Goal: Task Accomplishment & Management: Manage account settings

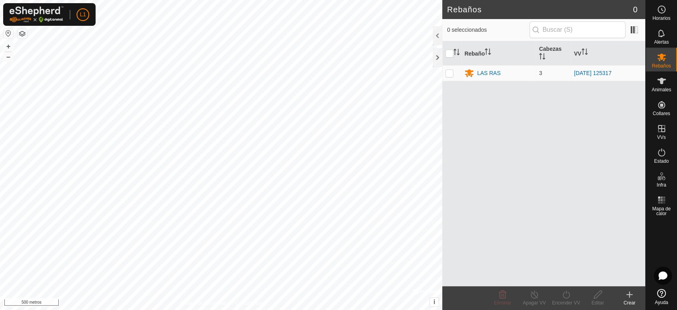
click at [314, 0] on html "L1 Horarios Alertas Rebaños Animales Collares VVs Estado Infra Mapa de calor Ay…" at bounding box center [338, 155] width 677 height 310
click at [313, 309] on html "L1 Horarios Alertas Rebaños Animales Collares VVs Estado Infra Mapa de calor Ay…" at bounding box center [338, 155] width 677 height 310
click at [656, 88] on font "Animales" at bounding box center [660, 90] width 19 height 6
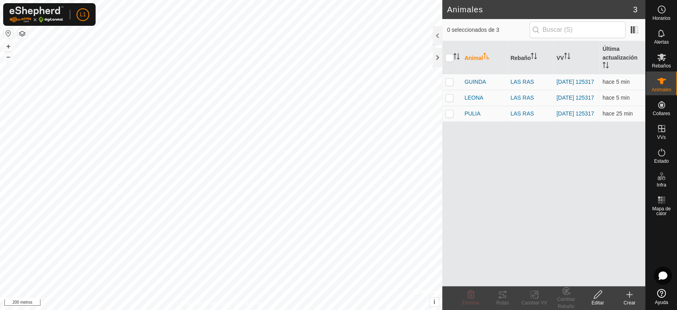
click at [631, 291] on icon at bounding box center [629, 294] width 10 height 10
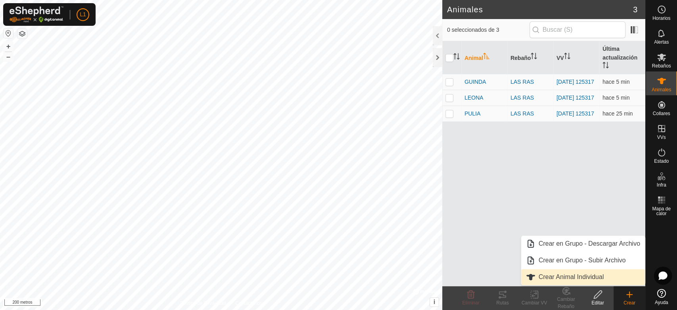
click at [578, 274] on link "Crear Animal Individual" at bounding box center [583, 277] width 124 height 16
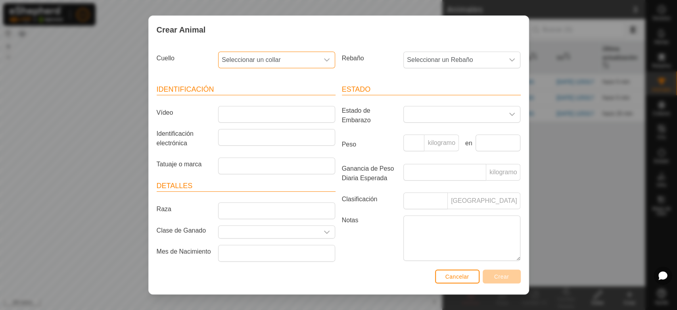
click at [270, 61] on font "Seleccionar un collar" at bounding box center [251, 59] width 59 height 7
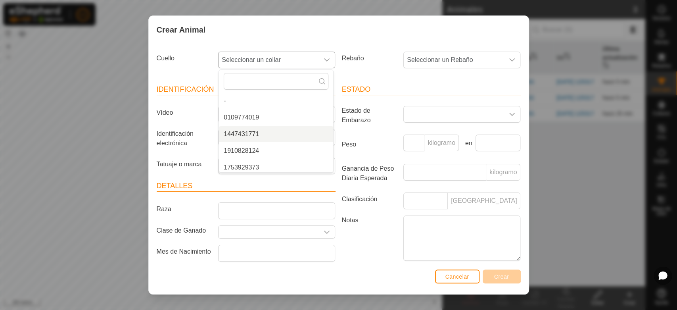
click at [246, 135] on font "1447431771" at bounding box center [241, 133] width 35 height 7
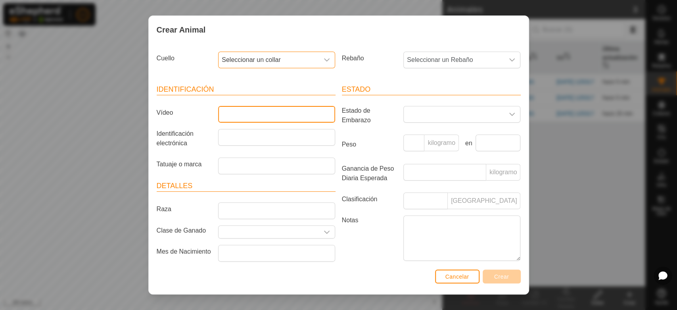
drag, startPoint x: 225, startPoint y: 113, endPoint x: 230, endPoint y: 112, distance: 4.8
click at [225, 113] on input "Vídeo" at bounding box center [276, 114] width 117 height 17
type input "8701"
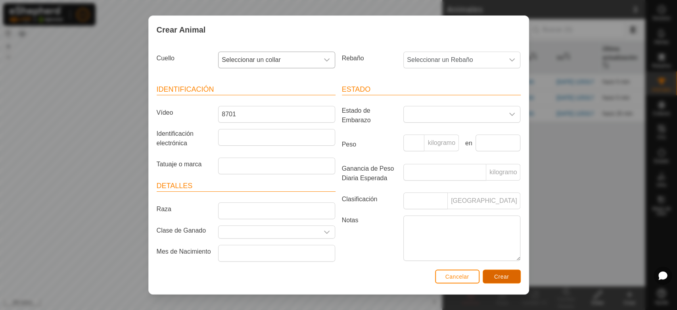
click at [495, 280] on button "Crear" at bounding box center [502, 276] width 38 height 14
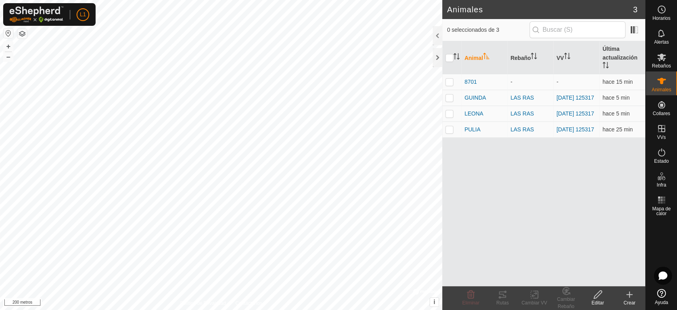
click at [630, 292] on icon at bounding box center [629, 294] width 10 height 10
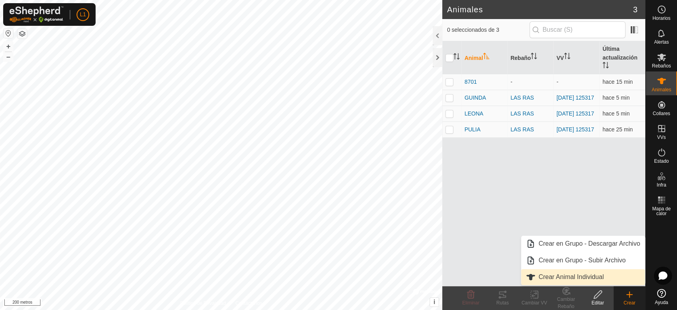
click at [561, 272] on link "Crear Animal Individual" at bounding box center [583, 277] width 124 height 16
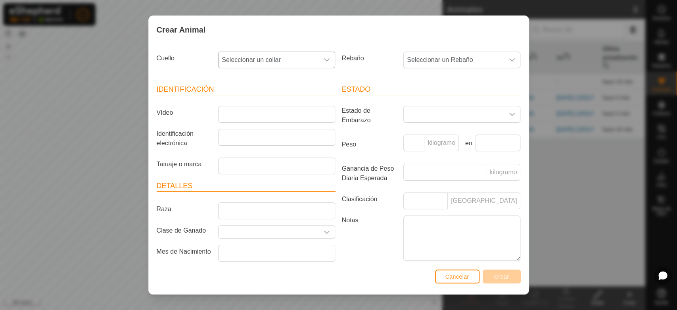
click at [288, 59] on span "Seleccionar un collar" at bounding box center [268, 60] width 100 height 16
click at [282, 115] on li "0109774019" at bounding box center [276, 117] width 114 height 16
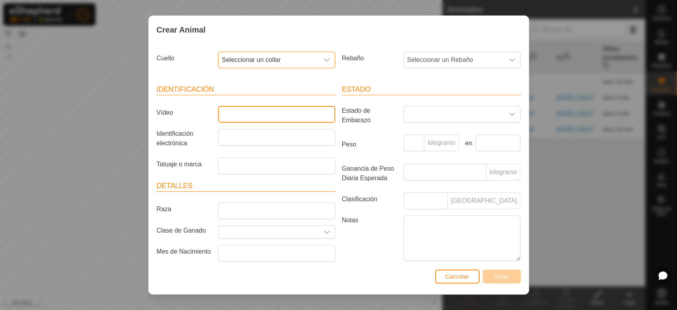
click at [239, 112] on input "Vídeo" at bounding box center [276, 114] width 117 height 17
type input "8142"
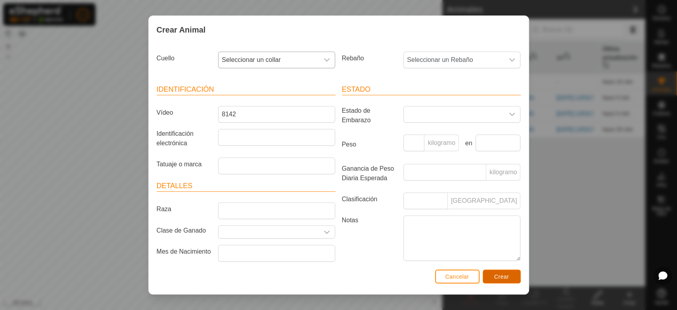
click at [495, 272] on button "Crear" at bounding box center [502, 276] width 38 height 14
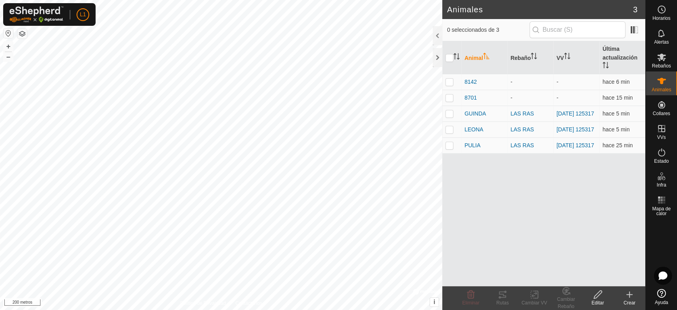
click at [629, 297] on icon at bounding box center [629, 294] width 10 height 10
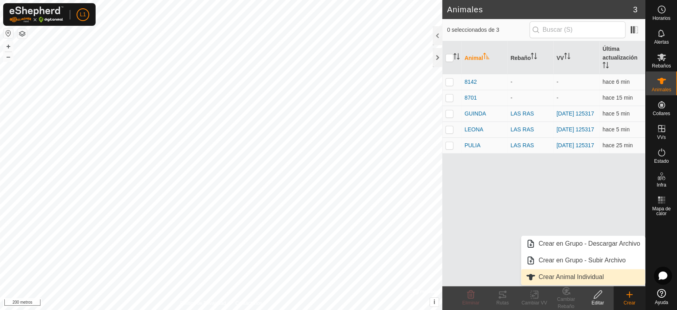
click at [595, 277] on link "Crear Animal Individual" at bounding box center [583, 277] width 124 height 16
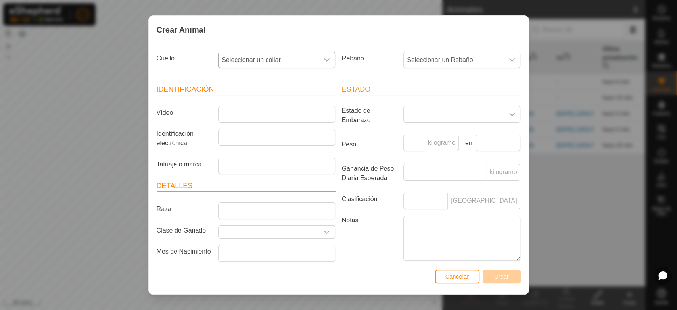
click at [282, 62] on span "Seleccionar un collar" at bounding box center [268, 60] width 100 height 16
click at [270, 117] on li "1910828124" at bounding box center [276, 117] width 114 height 16
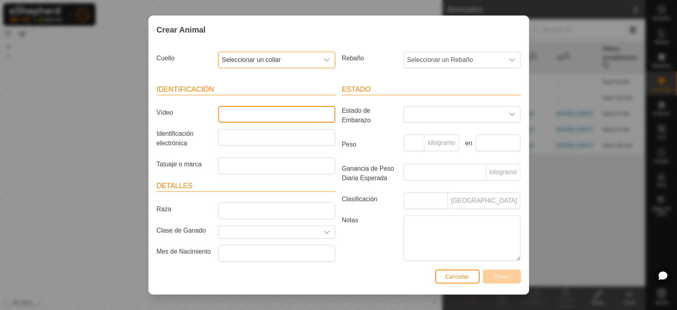
click at [263, 117] on input "Vídeo" at bounding box center [276, 114] width 117 height 17
type input "8139"
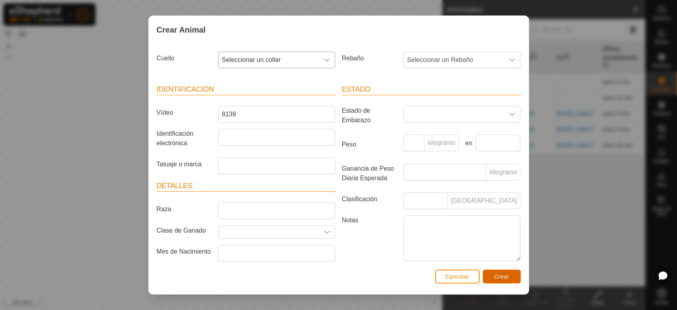
click at [498, 278] on font "Crear" at bounding box center [501, 276] width 15 height 6
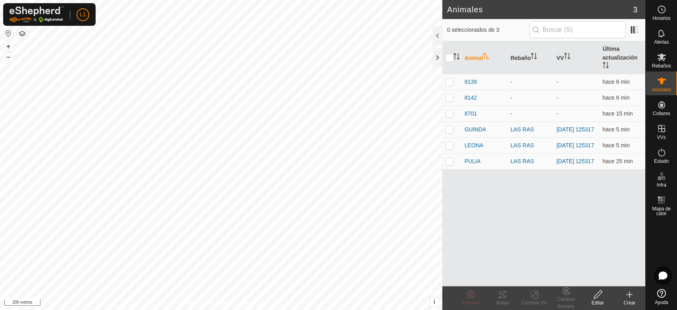
click at [630, 294] on icon at bounding box center [629, 294] width 6 height 0
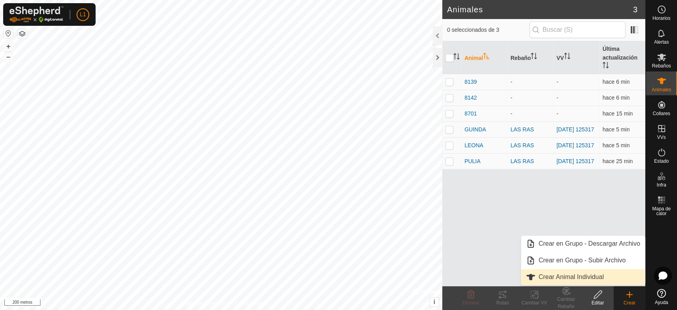
click at [570, 277] on link "Crear Animal Individual" at bounding box center [583, 277] width 124 height 16
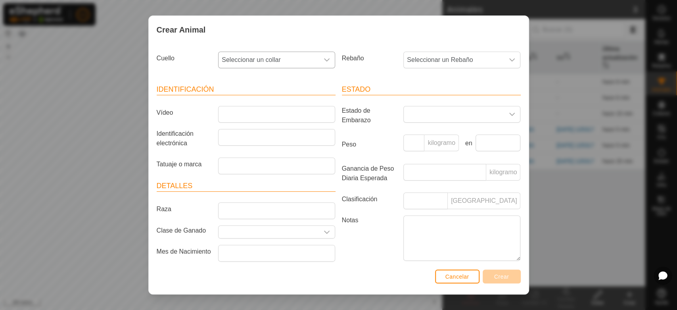
click at [267, 58] on font "Seleccionar un collar" at bounding box center [251, 59] width 59 height 7
click at [262, 114] on li "1753929373" at bounding box center [276, 117] width 114 height 16
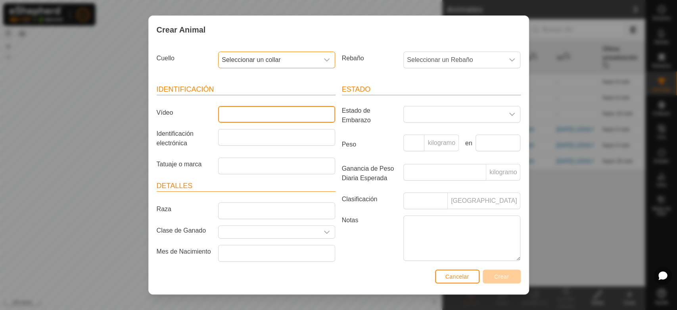
click at [258, 113] on input "Vídeo" at bounding box center [276, 114] width 117 height 17
type input "1573"
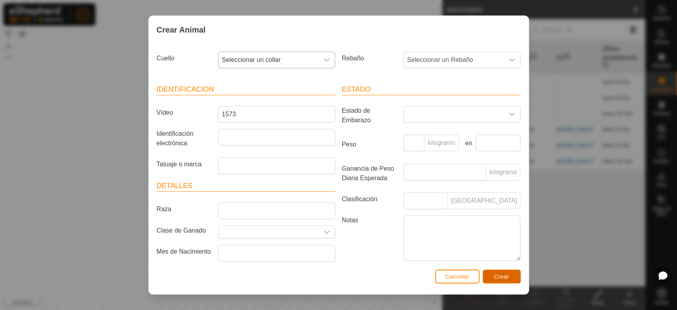
click at [508, 282] on button "Crear" at bounding box center [502, 276] width 38 height 14
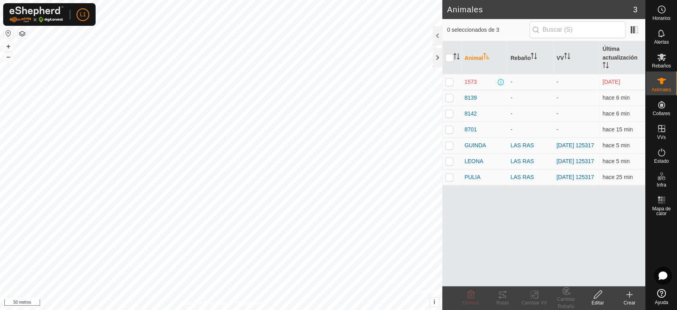
click at [211, 309] on html "L1 Horarios Alertas Rebaños Animales Collares VVs Estado Infra Mapa de calor Ay…" at bounding box center [338, 155] width 677 height 310
click at [474, 82] on font "1573" at bounding box center [470, 82] width 12 height 6
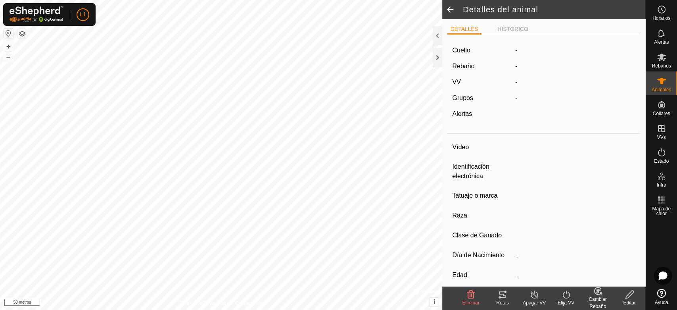
type input "1573"
type input "-"
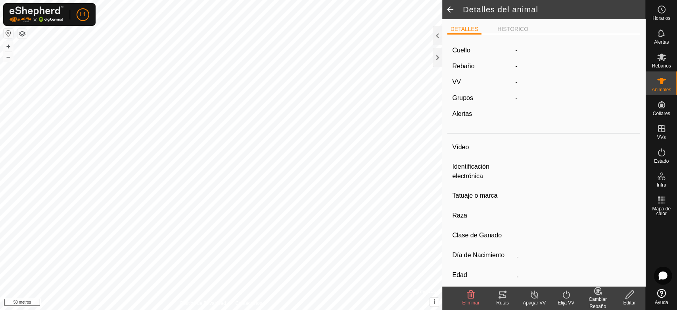
type input "0 kg"
type input "-"
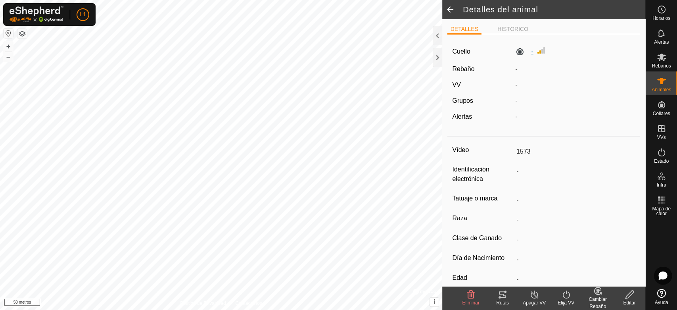
click at [518, 52] on label "-" at bounding box center [524, 52] width 18 height 10
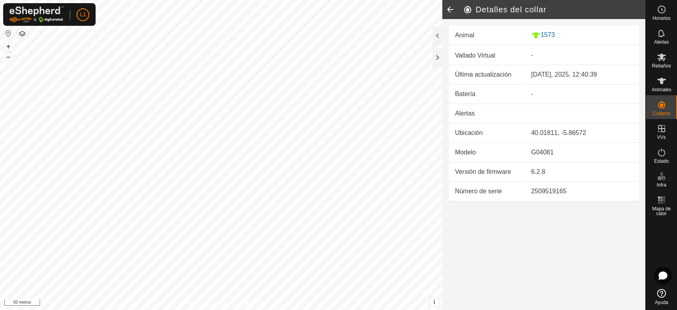
click at [450, 8] on icon at bounding box center [450, 9] width 16 height 19
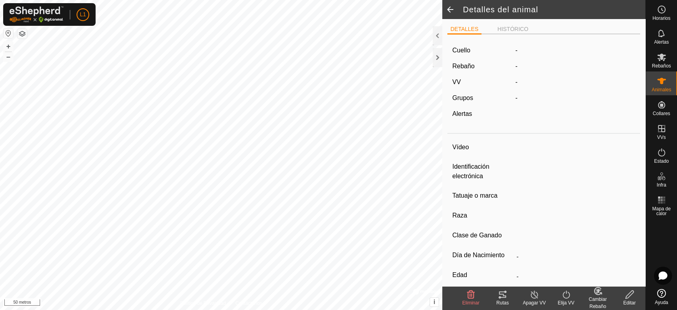
type input "1573"
type input "-"
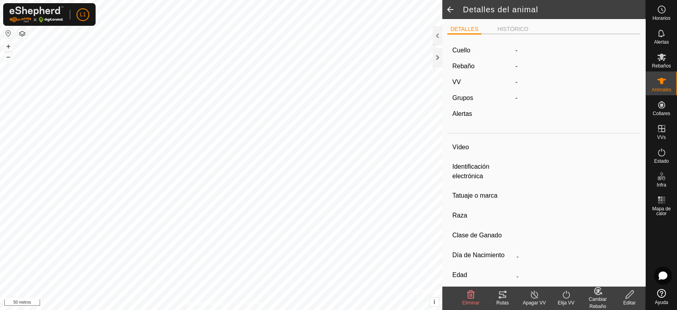
type input "0 kg"
type input "-"
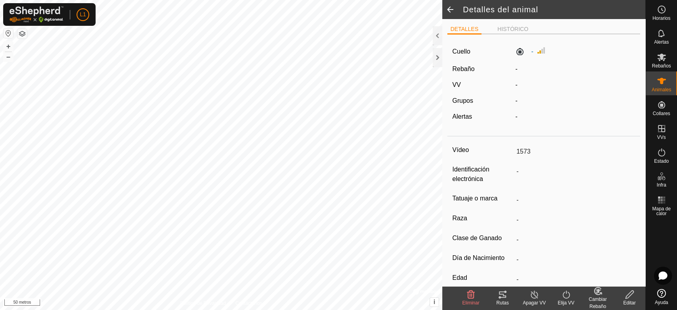
click at [450, 11] on span at bounding box center [450, 9] width 16 height 19
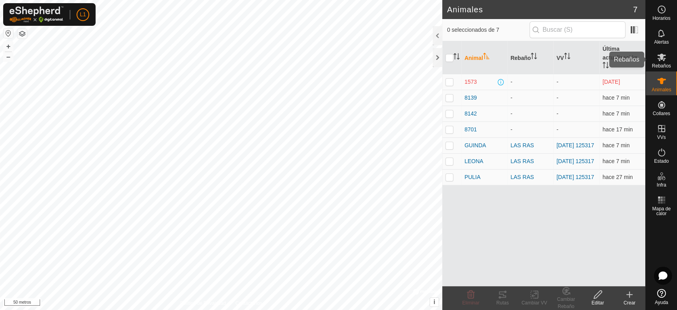
click at [661, 60] on icon at bounding box center [662, 57] width 10 height 10
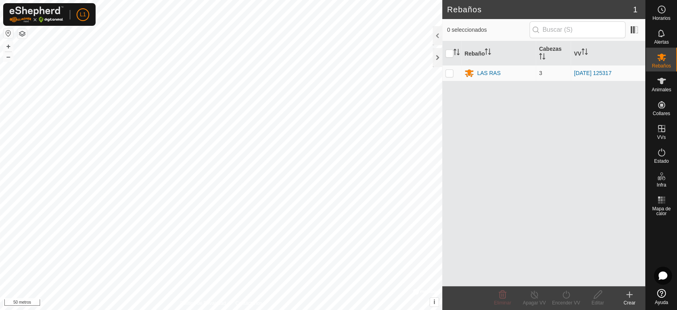
click at [629, 295] on icon at bounding box center [629, 294] width 10 height 10
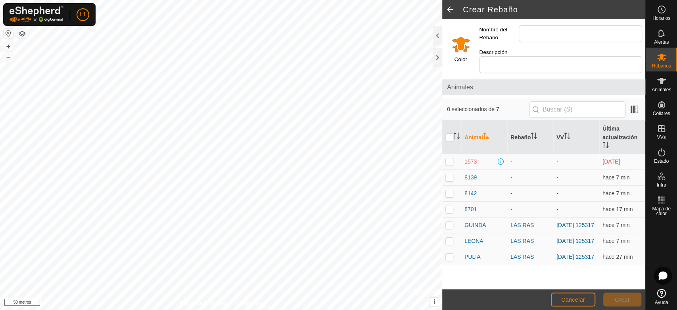
click at [450, 158] on p-checkbox at bounding box center [449, 161] width 8 height 6
checkbox input "true"
click at [451, 174] on p-checkbox at bounding box center [449, 177] width 8 height 6
checkbox input "true"
click at [447, 185] on td at bounding box center [451, 193] width 19 height 16
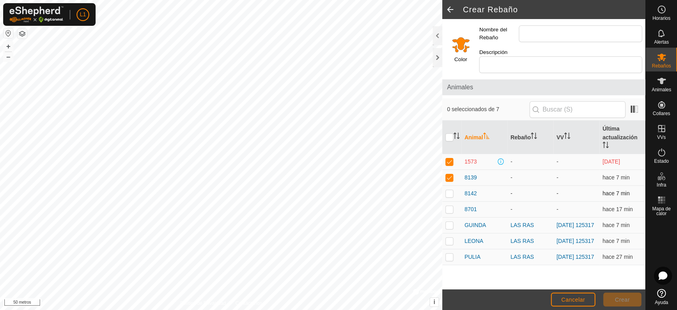
checkbox input "true"
click at [449, 206] on p-checkbox at bounding box center [449, 209] width 8 height 6
checkbox input "true"
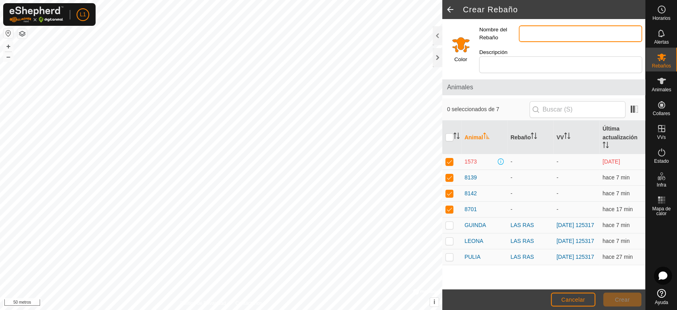
click at [541, 33] on input "Nombre del Rebaño" at bounding box center [580, 33] width 123 height 17
type input "EL VAQUERIL"
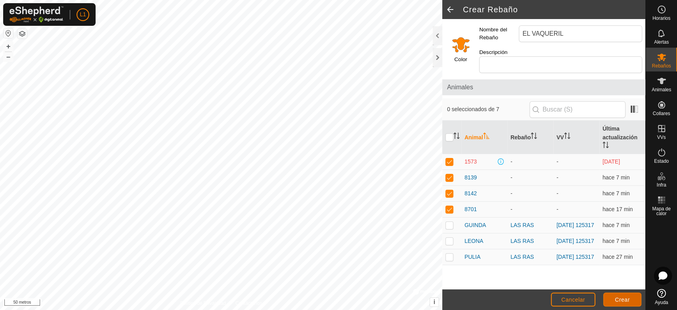
click at [620, 300] on font "Crear" at bounding box center [622, 299] width 15 height 6
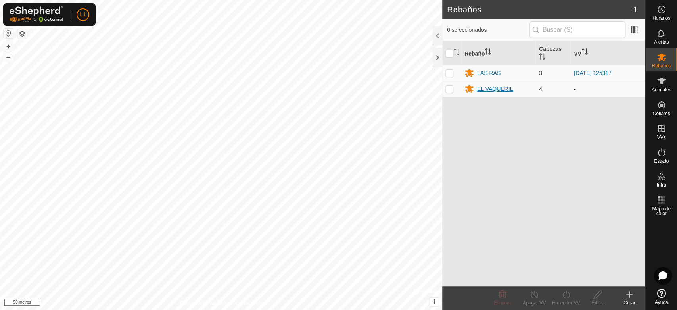
click at [469, 89] on icon at bounding box center [469, 90] width 9 height 8
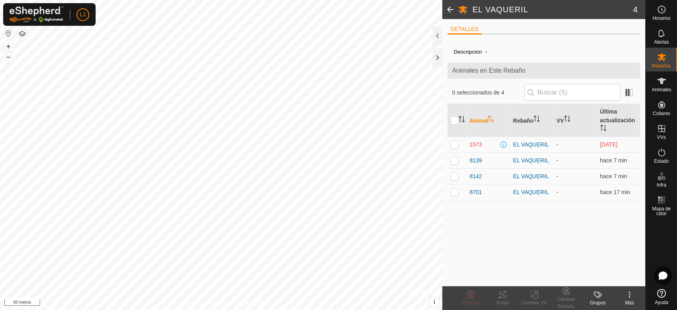
click at [627, 297] on icon at bounding box center [629, 294] width 10 height 10
click at [533, 231] on div "Descripción - Animales en Este Rebaño 0 seleccionados de 4 Animal Rebaño VV Últ…" at bounding box center [543, 162] width 193 height 245
click at [661, 65] on font "Rebaños" at bounding box center [660, 66] width 19 height 6
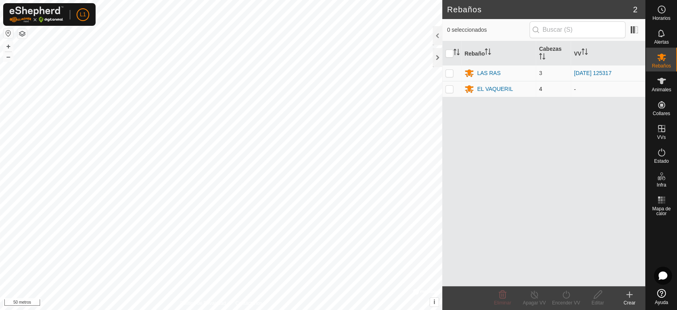
click at [448, 90] on p-checkbox at bounding box center [449, 89] width 8 height 6
checkbox input "true"
click at [598, 296] on icon at bounding box center [598, 294] width 10 height 10
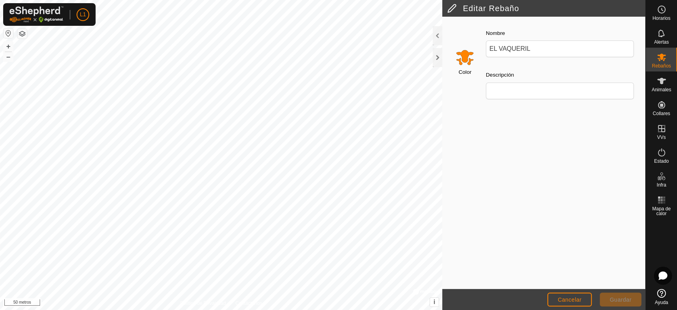
click at [463, 59] on input "Seleccione un color" at bounding box center [464, 57] width 19 height 19
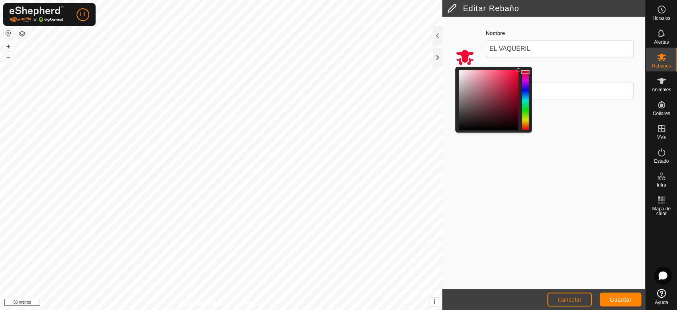
click at [524, 72] on div at bounding box center [525, 99] width 7 height 59
click at [619, 302] on span "Guardar" at bounding box center [620, 299] width 22 height 6
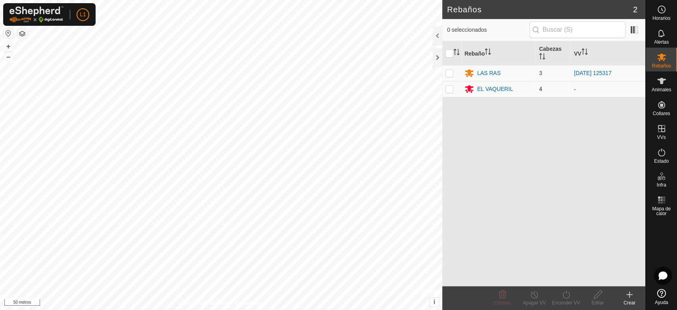
click at [455, 88] on td at bounding box center [451, 89] width 19 height 16
checkbox input "true"
click at [565, 296] on icon at bounding box center [566, 294] width 10 height 10
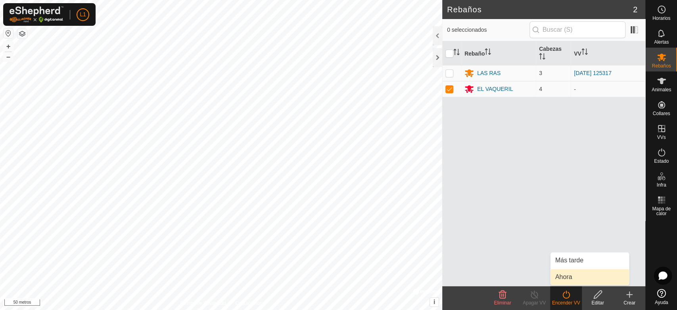
click at [573, 279] on link "Ahora" at bounding box center [589, 277] width 79 height 16
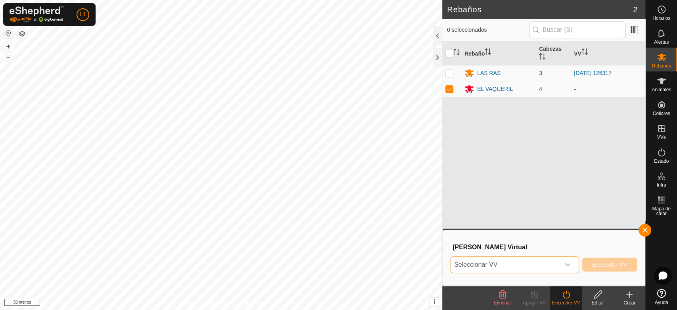
click at [552, 267] on span "Seleccionar VV" at bounding box center [505, 265] width 109 height 16
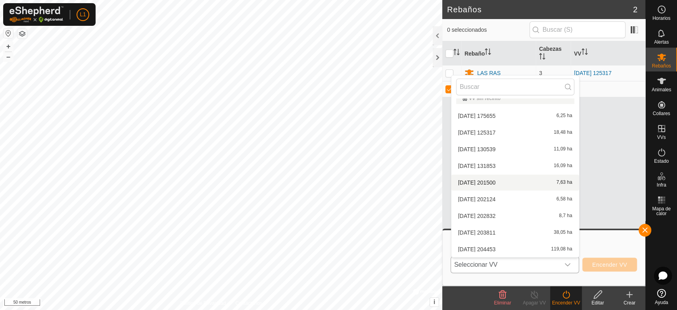
scroll to position [53, 0]
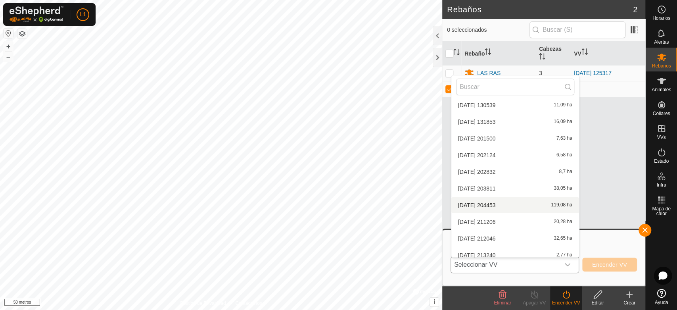
click at [510, 206] on li "[DATE] 204453 119,08 ha" at bounding box center [515, 205] width 128 height 16
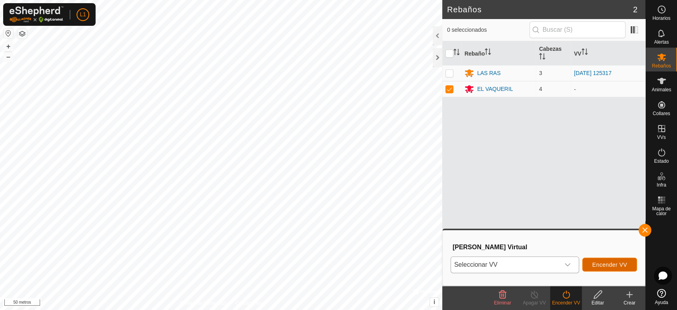
click at [602, 266] on font "Encender VV" at bounding box center [609, 264] width 35 height 6
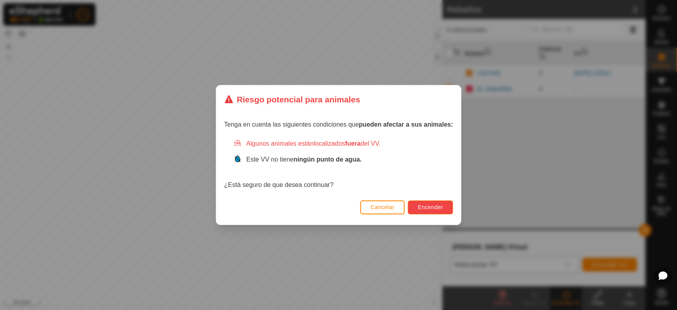
click at [436, 205] on font "Encender" at bounding box center [429, 207] width 25 height 6
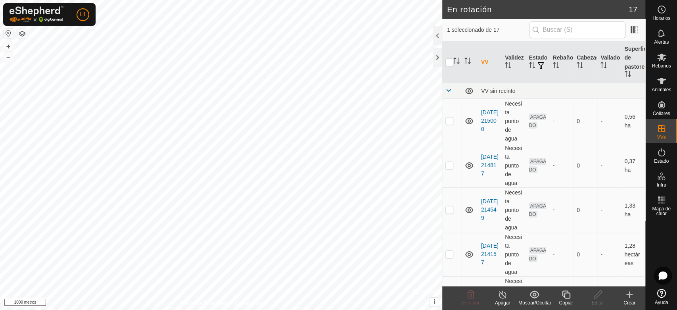
checkbox input "true"
checkbox input "false"
checkbox input "true"
click at [660, 82] on icon at bounding box center [661, 81] width 9 height 6
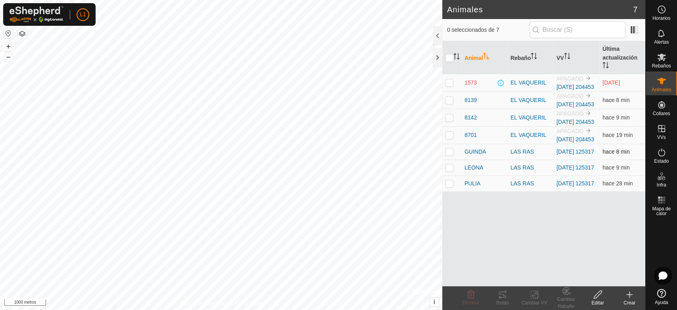
click at [450, 155] on p-checkbox at bounding box center [449, 151] width 8 height 6
checkbox input "true"
click at [448, 176] on td at bounding box center [451, 168] width 19 height 16
checkbox input "true"
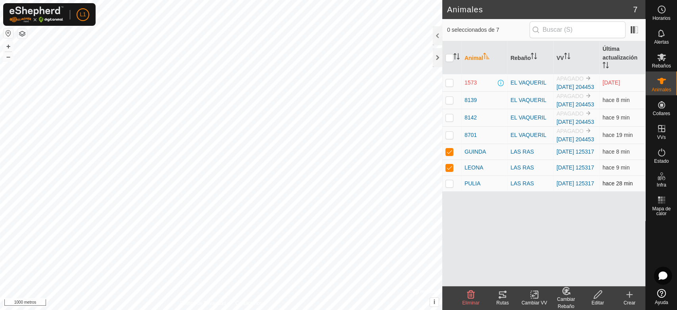
click at [450, 186] on p-checkbox at bounding box center [449, 183] width 8 height 6
checkbox input "true"
checkbox input "false"
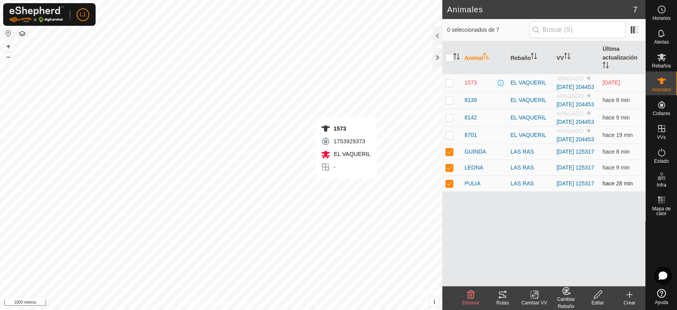
checkbox input "false"
click at [448, 86] on p-checkbox at bounding box center [449, 82] width 8 height 6
checkbox input "false"
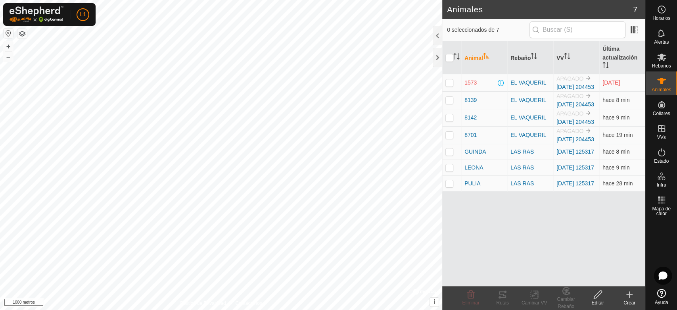
click at [452, 155] on p-checkbox at bounding box center [449, 151] width 8 height 6
checkbox input "true"
click at [449, 176] on td at bounding box center [451, 168] width 19 height 16
checkbox input "true"
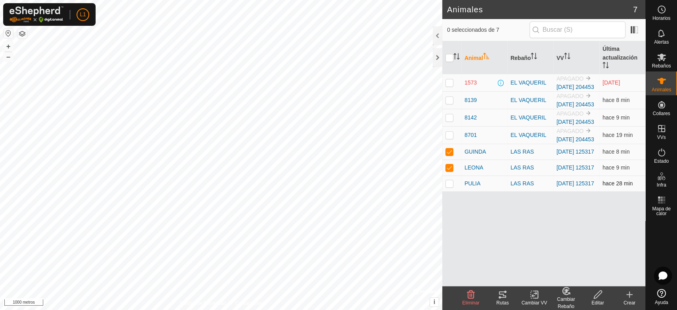
click at [446, 186] on p-checkbox at bounding box center [449, 183] width 8 height 6
checkbox input "true"
click at [505, 297] on icon at bounding box center [503, 294] width 10 height 10
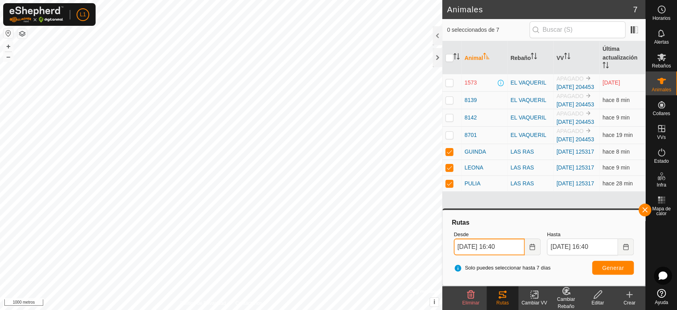
click at [493, 247] on input "[DATE] 16:40" at bounding box center [489, 246] width 71 height 17
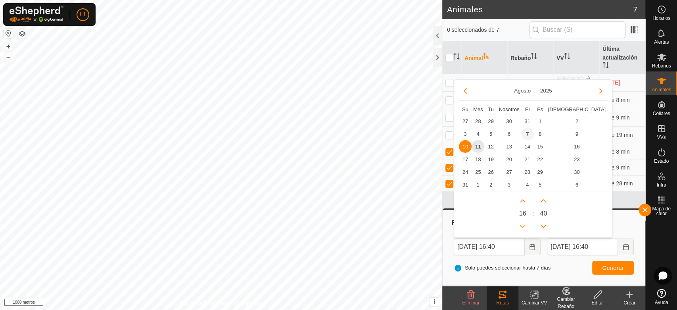
click at [527, 134] on span "7" at bounding box center [527, 133] width 13 height 13
type input "[DATE] 16:40"
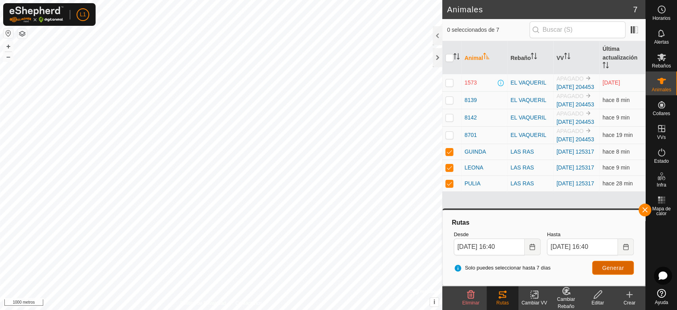
click at [608, 269] on font "Generar" at bounding box center [613, 267] width 22 height 6
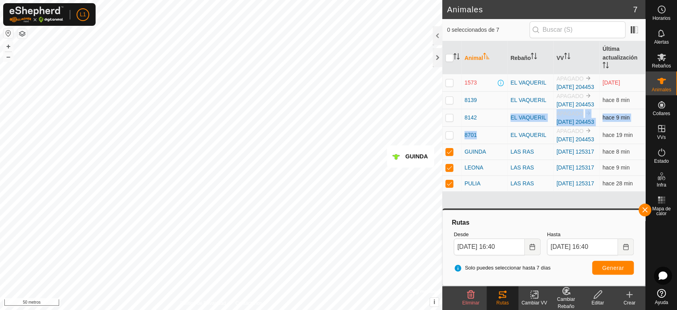
drag, startPoint x: 504, startPoint y: 171, endPoint x: 481, endPoint y: 133, distance: 44.3
click at [481, 134] on tbody "1573 EL VAQUERIL APAGADO [DATE] 204453 [DATE] 8139 EL VAQUERIL APAGADO [DATE] 2…" at bounding box center [543, 132] width 203 height 117
click at [643, 209] on button "button" at bounding box center [644, 209] width 13 height 13
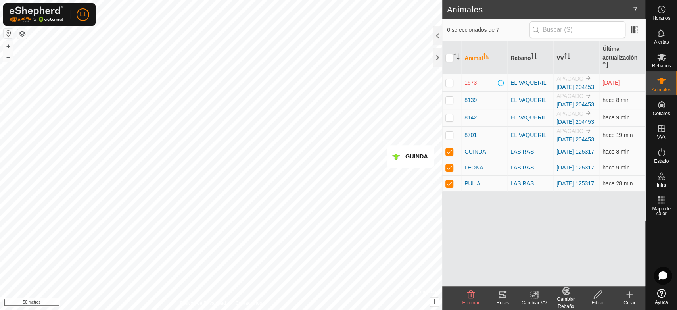
click at [444, 160] on td at bounding box center [451, 152] width 19 height 16
checkbox input "false"
click at [450, 186] on p-checkbox at bounding box center [449, 183] width 8 height 6
checkbox input "false"
click at [499, 296] on icon at bounding box center [499, 297] width 2 height 2
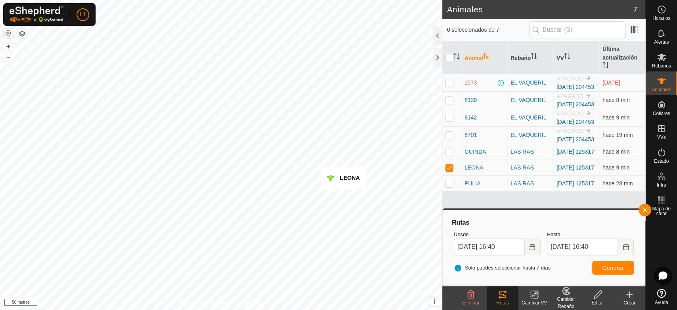
click at [447, 155] on p-checkbox at bounding box center [449, 151] width 8 height 6
checkbox input "true"
click at [450, 170] on p-checkbox at bounding box center [449, 167] width 8 height 6
checkbox input "false"
click at [505, 297] on icon at bounding box center [503, 294] width 10 height 10
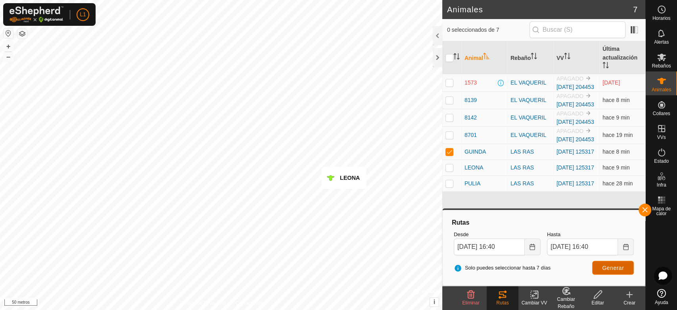
click at [609, 268] on font "Generar" at bounding box center [613, 267] width 22 height 6
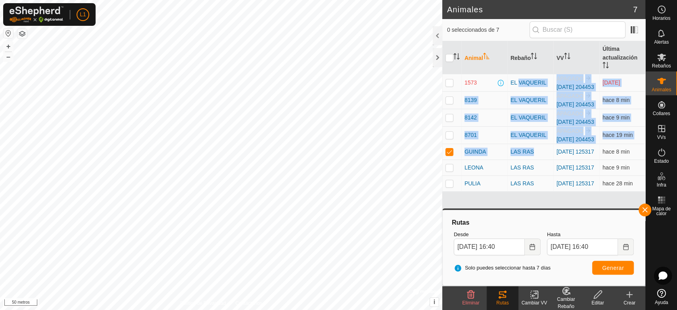
drag, startPoint x: 534, startPoint y: 174, endPoint x: 518, endPoint y: 94, distance: 80.9
click at [518, 94] on tbody "1573 EL VAQUERIL APAGADO [DATE] 204453 [DATE] 8139 EL VAQUERIL APAGADO [DATE] 2…" at bounding box center [543, 132] width 203 height 117
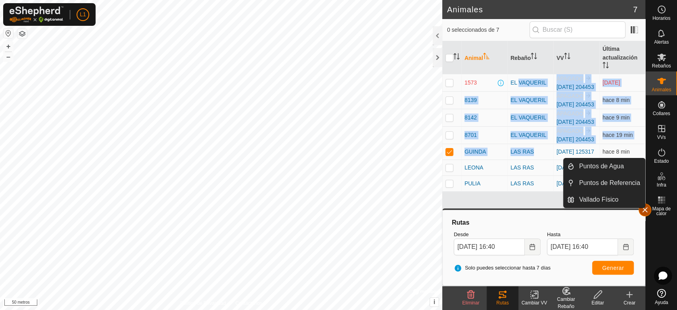
click at [646, 211] on button "button" at bounding box center [644, 209] width 13 height 13
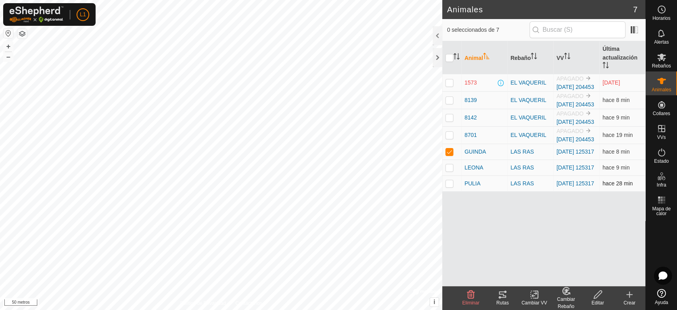
click at [450, 186] on p-checkbox at bounding box center [449, 183] width 8 height 6
checkbox input "true"
click at [450, 155] on p-checkbox at bounding box center [449, 151] width 8 height 6
checkbox input "false"
click at [501, 297] on icon at bounding box center [503, 294] width 10 height 10
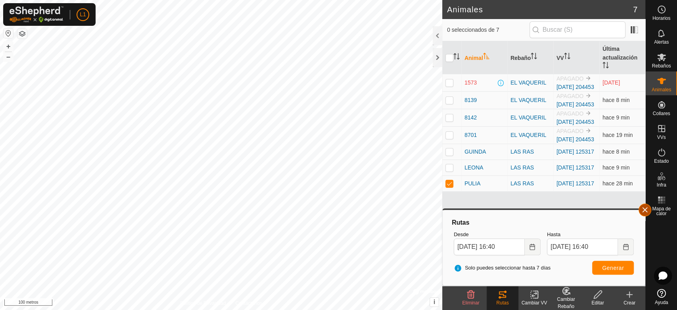
click at [642, 210] on button "button" at bounding box center [644, 209] width 13 height 13
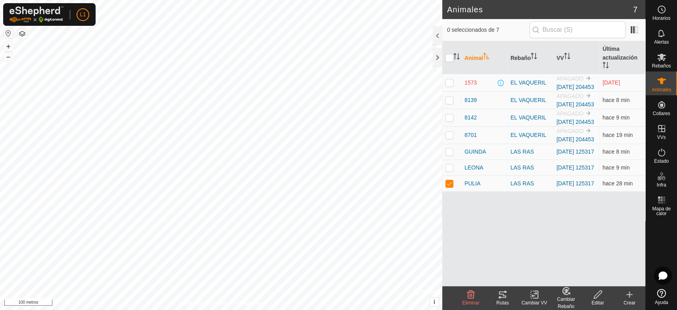
click at [320, 309] on html "L1 Horarios Alertas Rebaños Animales Collares VVs Estado Infra Mapa de calor Ay…" at bounding box center [338, 155] width 677 height 310
click at [451, 191] on td at bounding box center [451, 184] width 19 height 16
checkbox input "false"
click at [450, 121] on p-checkbox at bounding box center [449, 117] width 8 height 6
checkbox input "true"
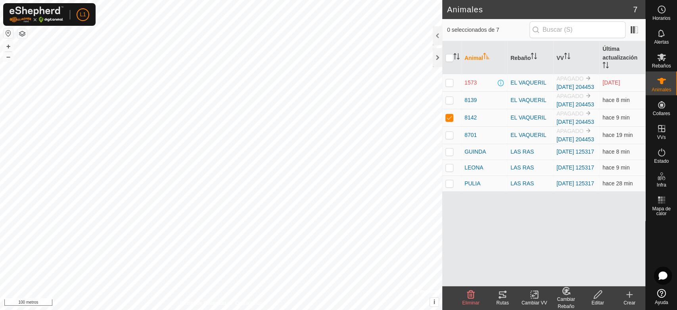
click at [508, 293] on tracks-svg-icon at bounding box center [502, 294] width 32 height 10
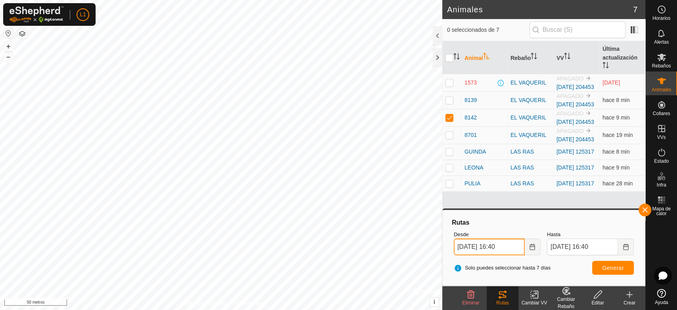
click at [511, 248] on input "[DATE] 16:40" at bounding box center [489, 246] width 71 height 17
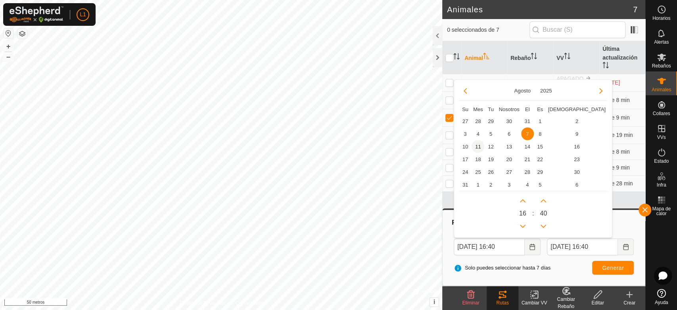
click at [473, 145] on span "11" at bounding box center [477, 146] width 13 height 13
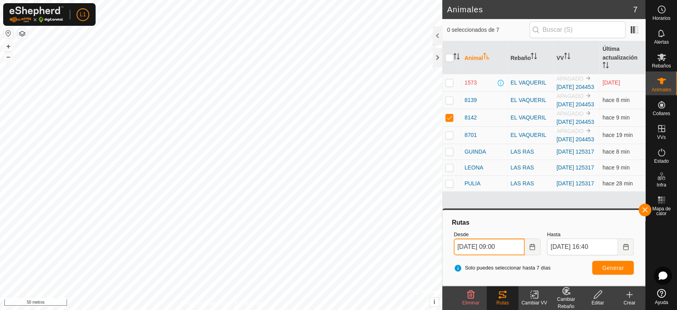
type input "[DATE] 09:00"
click at [607, 272] on button "Generar" at bounding box center [613, 267] width 42 height 14
click at [614, 266] on font "Generar" at bounding box center [613, 267] width 22 height 6
